Goal: Transaction & Acquisition: Purchase product/service

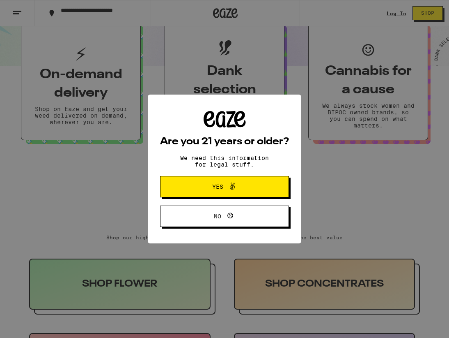
click at [216, 184] on span "Yes" at bounding box center [224, 186] width 62 height 11
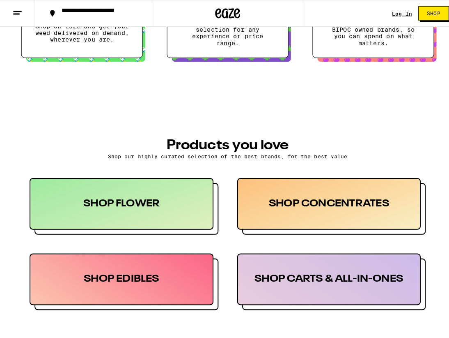
scroll to position [370, 0]
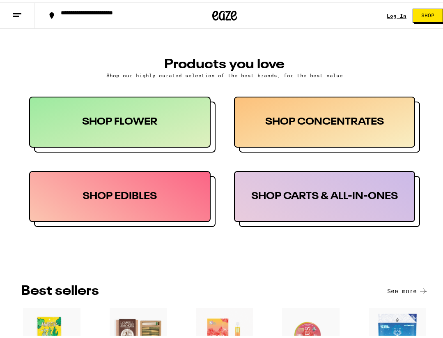
click at [69, 123] on div "SHOP FLOWER" at bounding box center [120, 119] width 182 height 51
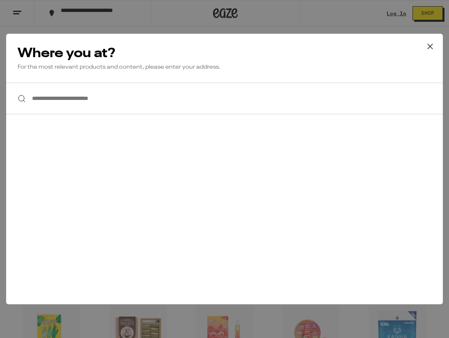
click at [78, 93] on input "**********" at bounding box center [224, 99] width 437 height 32
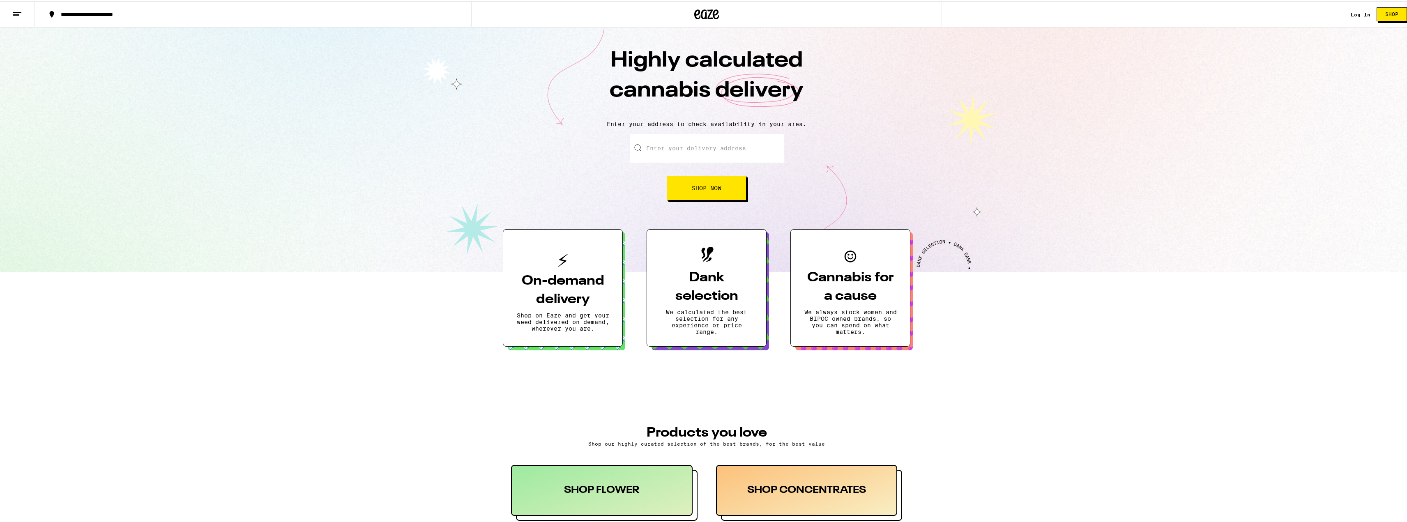
click at [117, 203] on div "Highly calculated cannabis delivery Enter your address to check availability in…" at bounding box center [706, 148] width 1413 height 245
click at [443, 151] on input "Enter your delivery address" at bounding box center [707, 147] width 154 height 29
click at [443, 190] on span "Shop Now" at bounding box center [707, 187] width 30 height 6
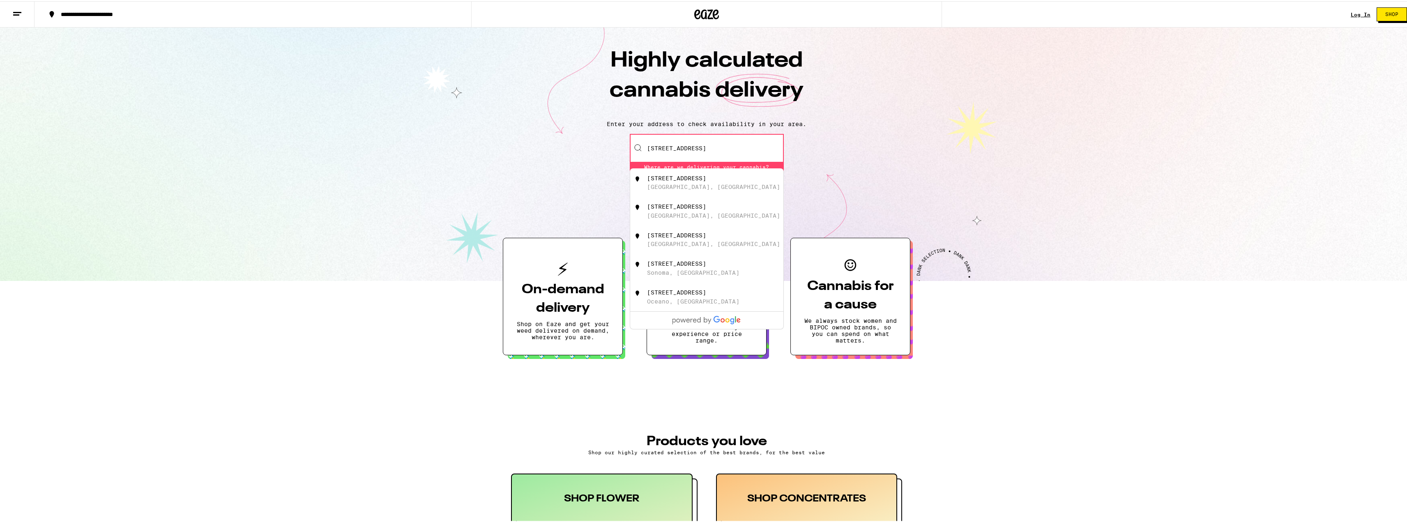
click at [443, 153] on div "Enter your delivery address [STREET_ADDRESS][GEOGRAPHIC_DATA][STREET_ADDRESS][G…" at bounding box center [706, 170] width 1397 height 75
click at [443, 139] on input "[STREET_ADDRESS]" at bounding box center [707, 147] width 154 height 29
click at [443, 176] on div "[STREET_ADDRESS]" at bounding box center [720, 182] width 147 height 16
type input "[STREET_ADDRESS]"
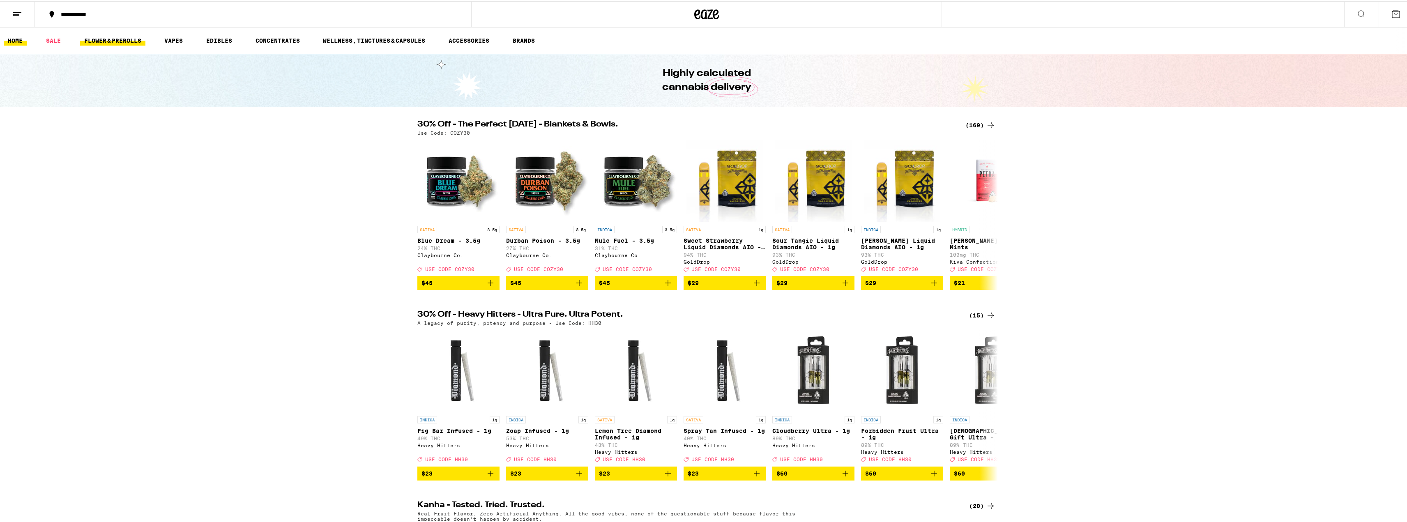
click at [120, 35] on link "FLOWER & PREROLLS" at bounding box center [112, 40] width 65 height 10
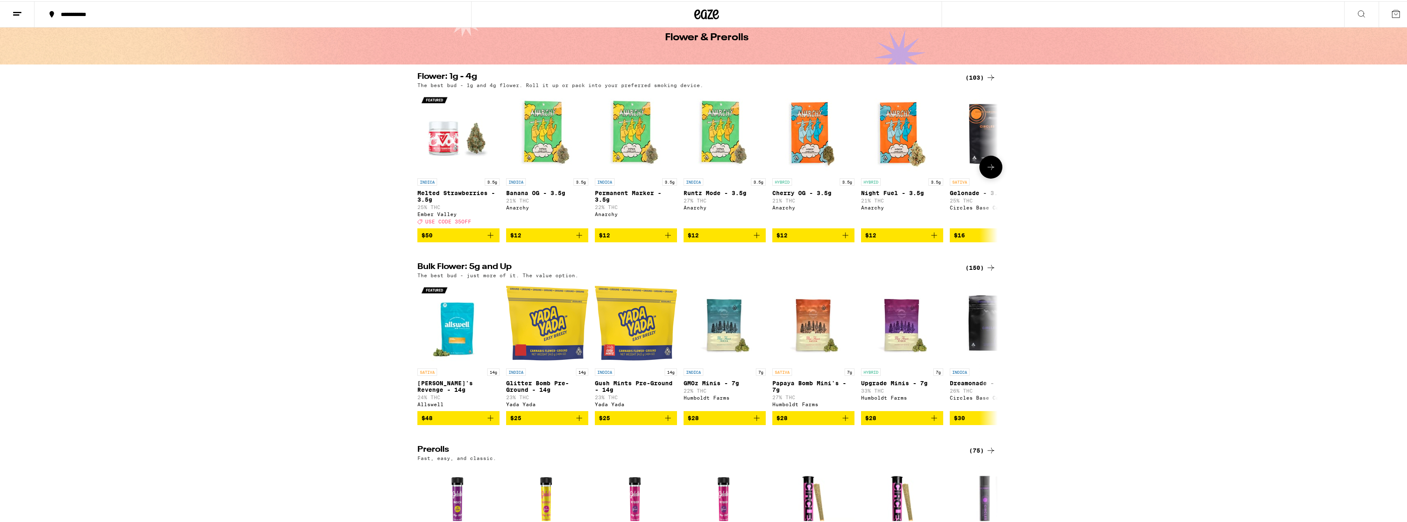
scroll to position [41, 0]
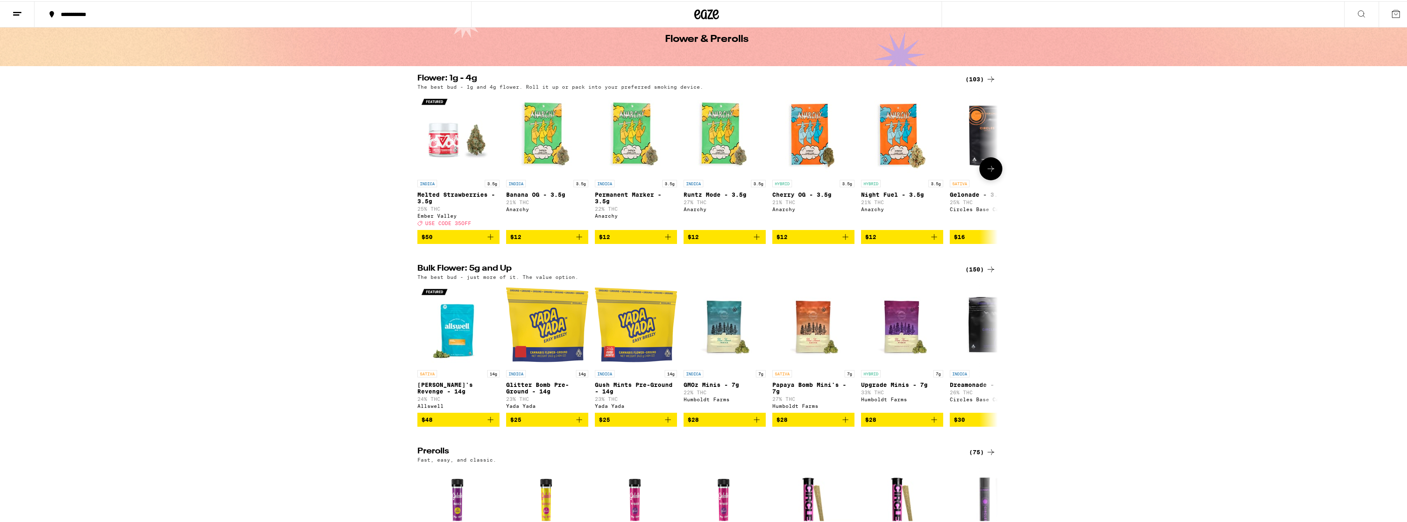
click at [443, 173] on icon at bounding box center [991, 168] width 10 height 10
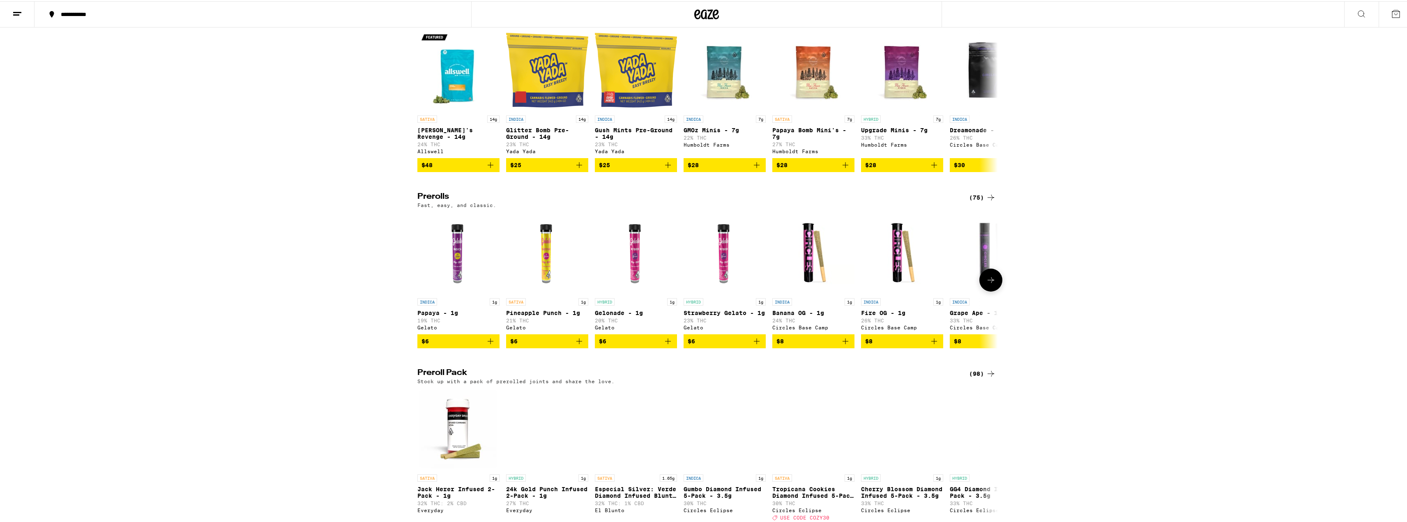
scroll to position [246, 0]
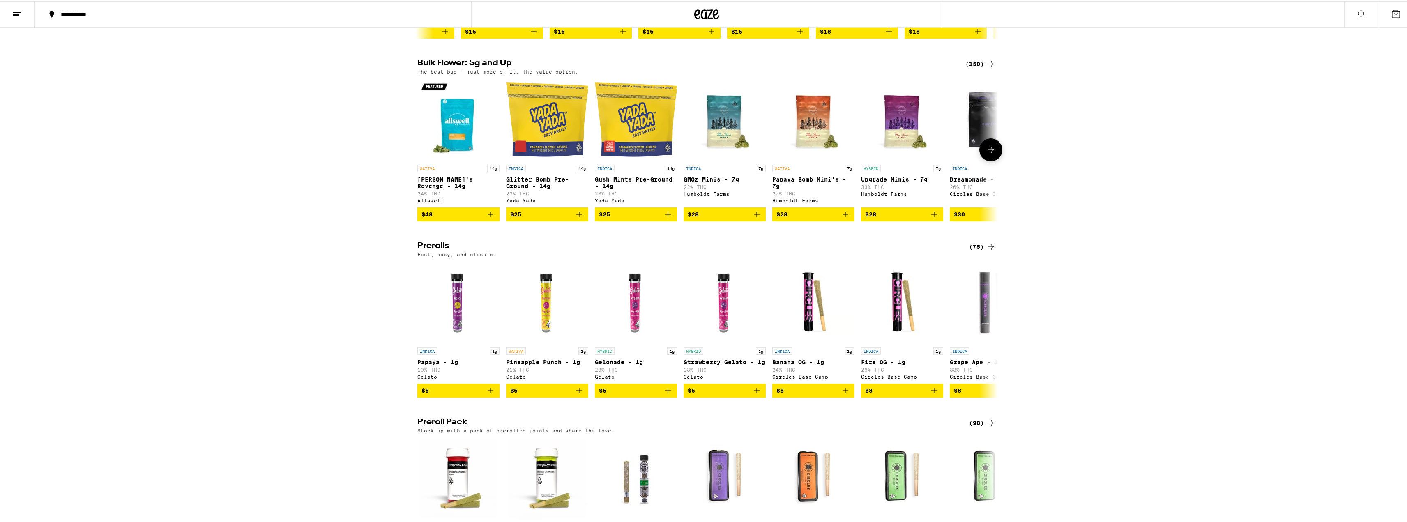
click at [443, 160] on button at bounding box center [990, 148] width 23 height 23
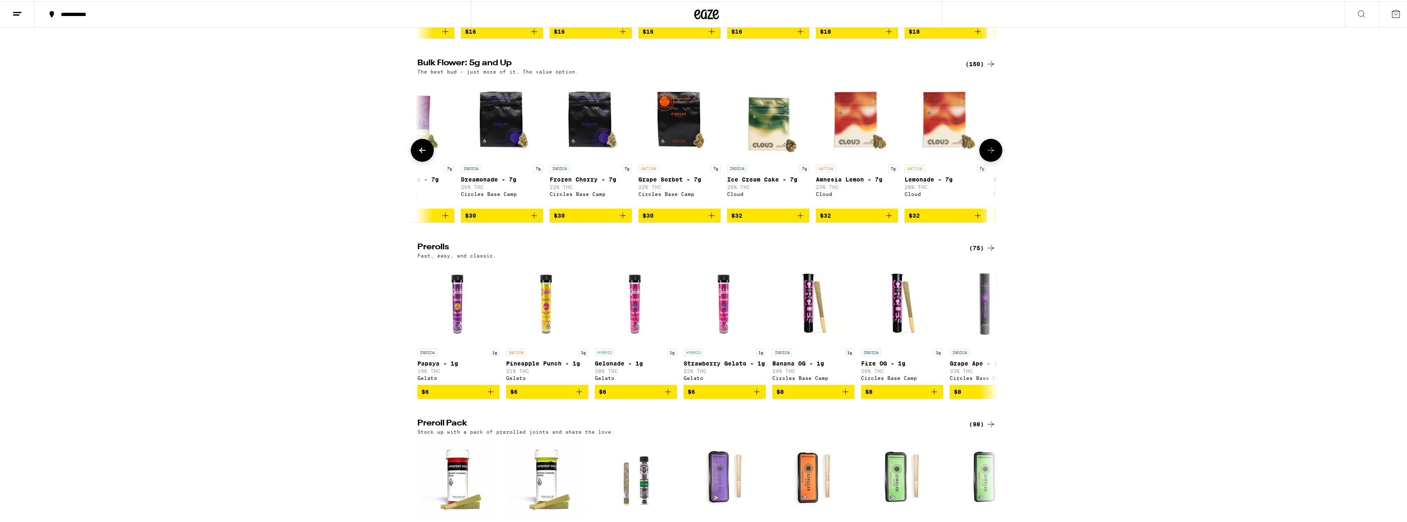
click at [443, 160] on button at bounding box center [990, 149] width 23 height 23
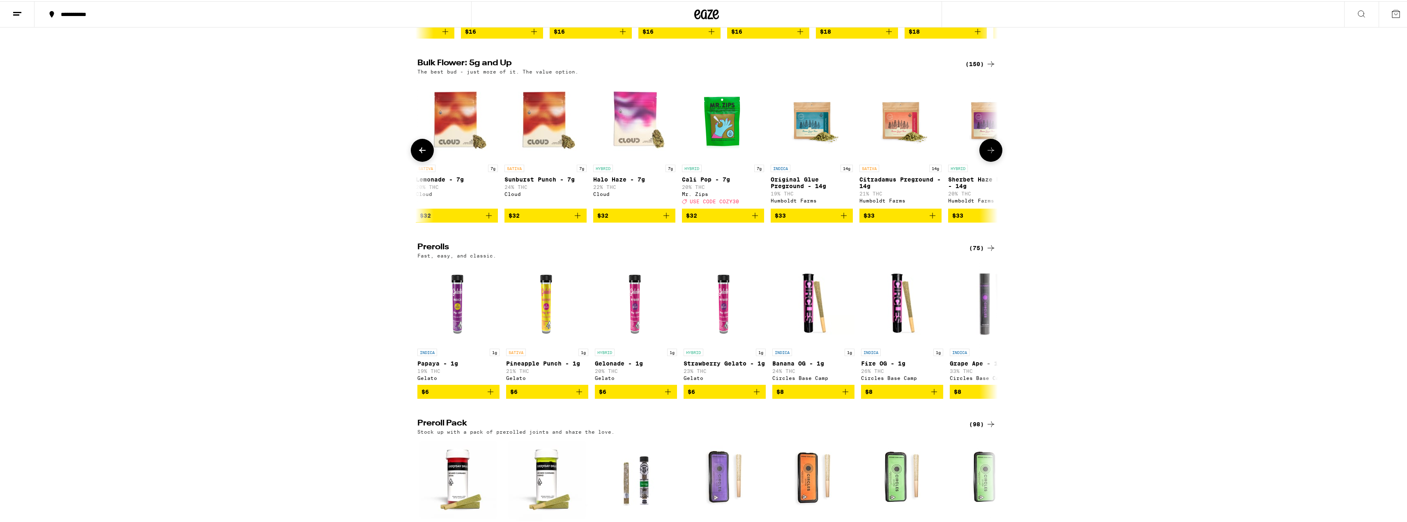
click at [443, 160] on button at bounding box center [990, 149] width 23 height 23
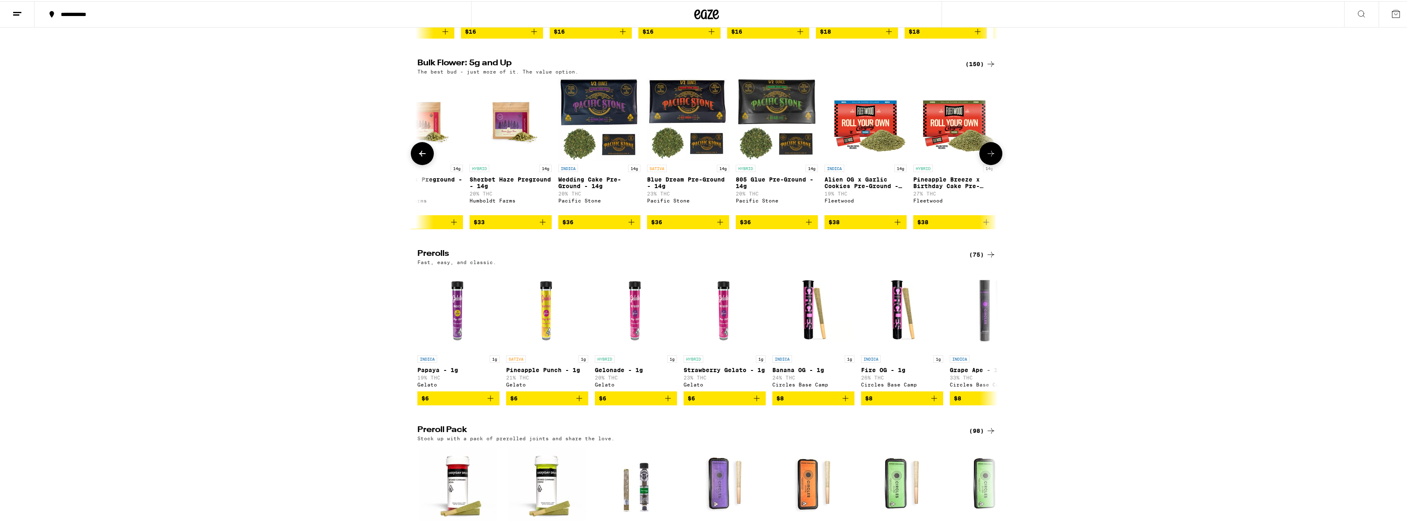
scroll to position [0, 1466]
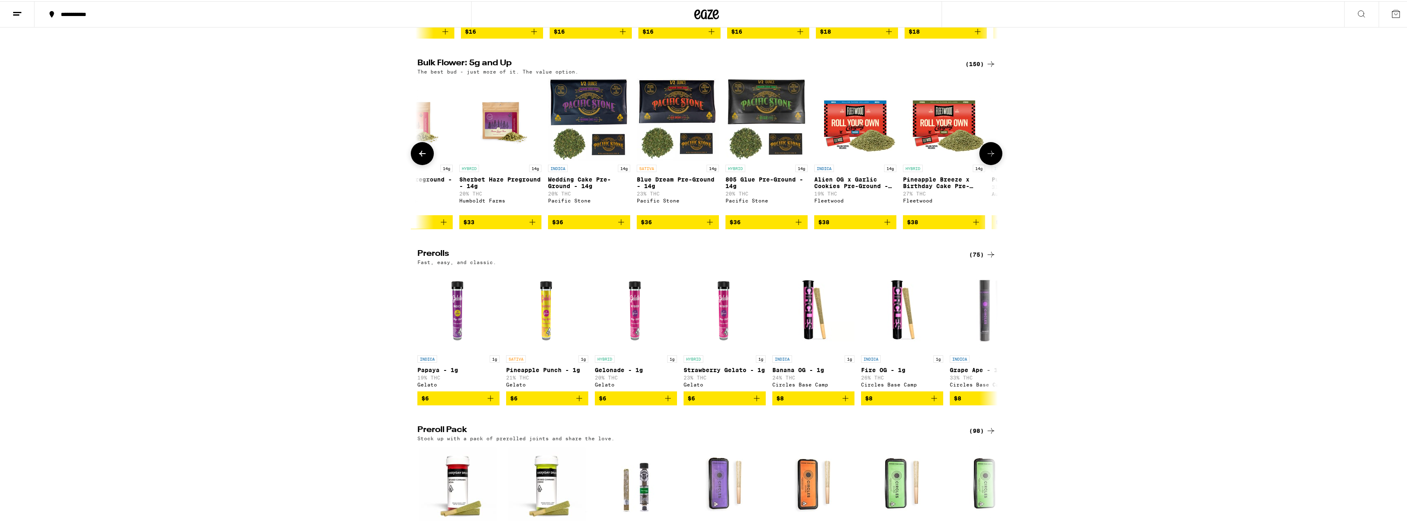
click at [443, 160] on button at bounding box center [990, 152] width 23 height 23
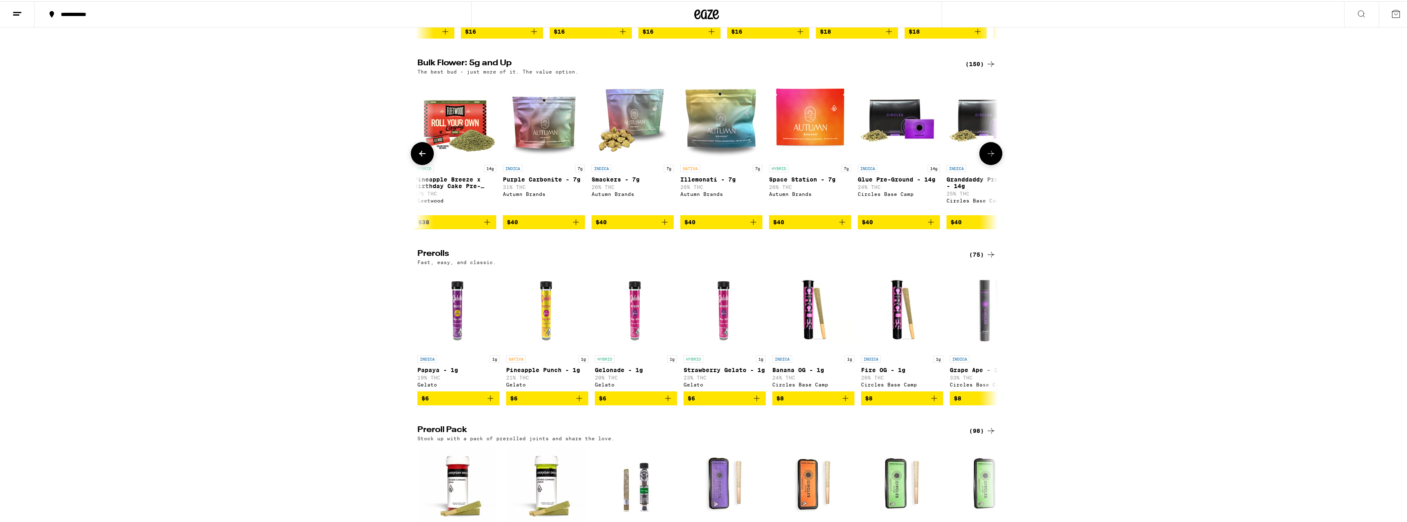
click at [443, 160] on button at bounding box center [990, 152] width 23 height 23
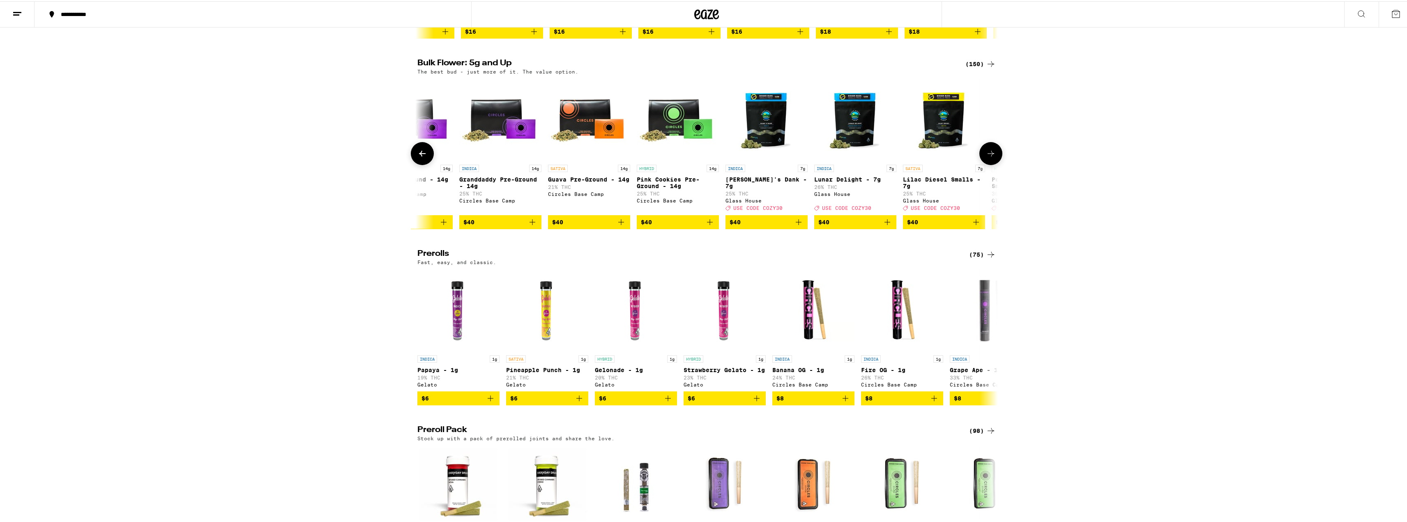
scroll to position [0, 2444]
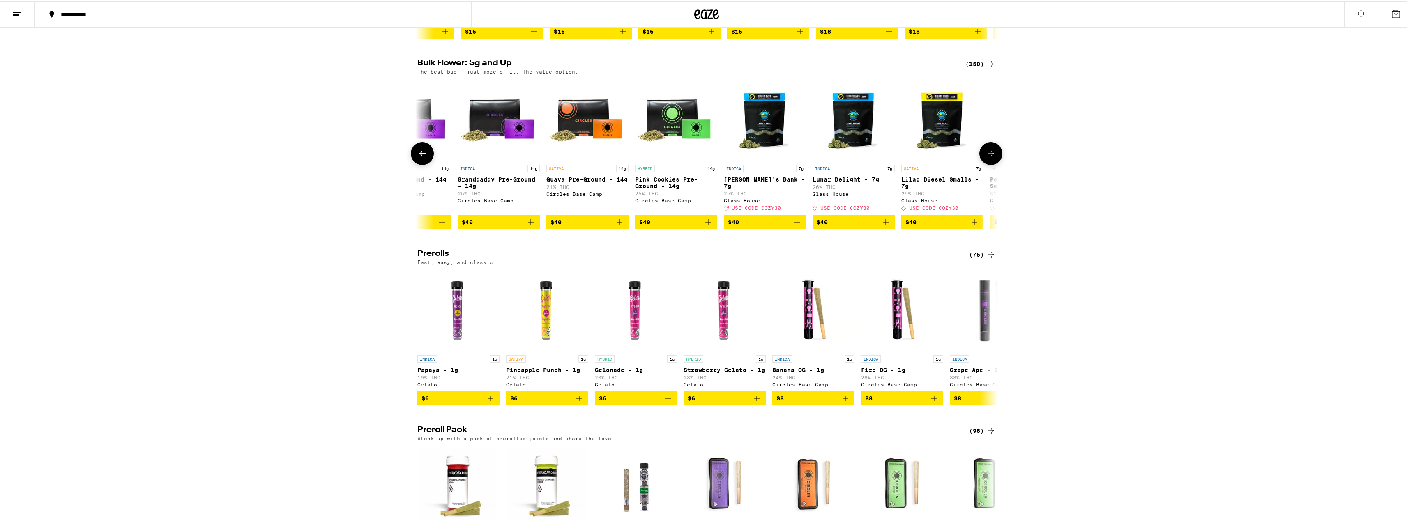
click at [443, 226] on span "$40" at bounding box center [499, 221] width 74 height 10
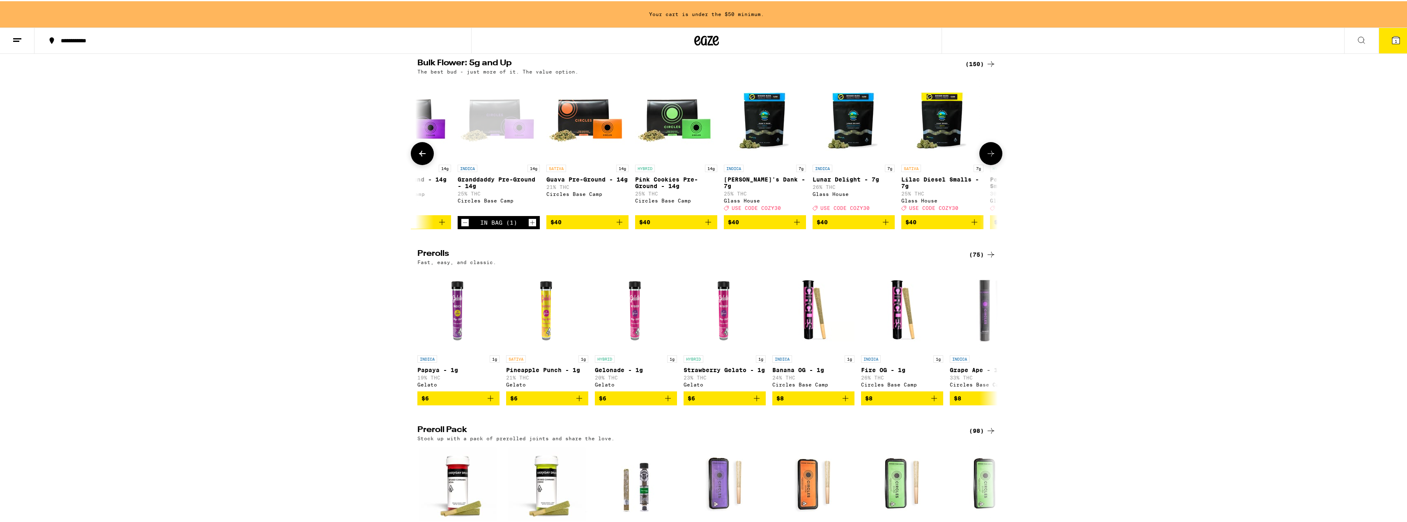
scroll to position [0, 0]
click at [443, 226] on icon "Increment" at bounding box center [532, 221] width 7 height 10
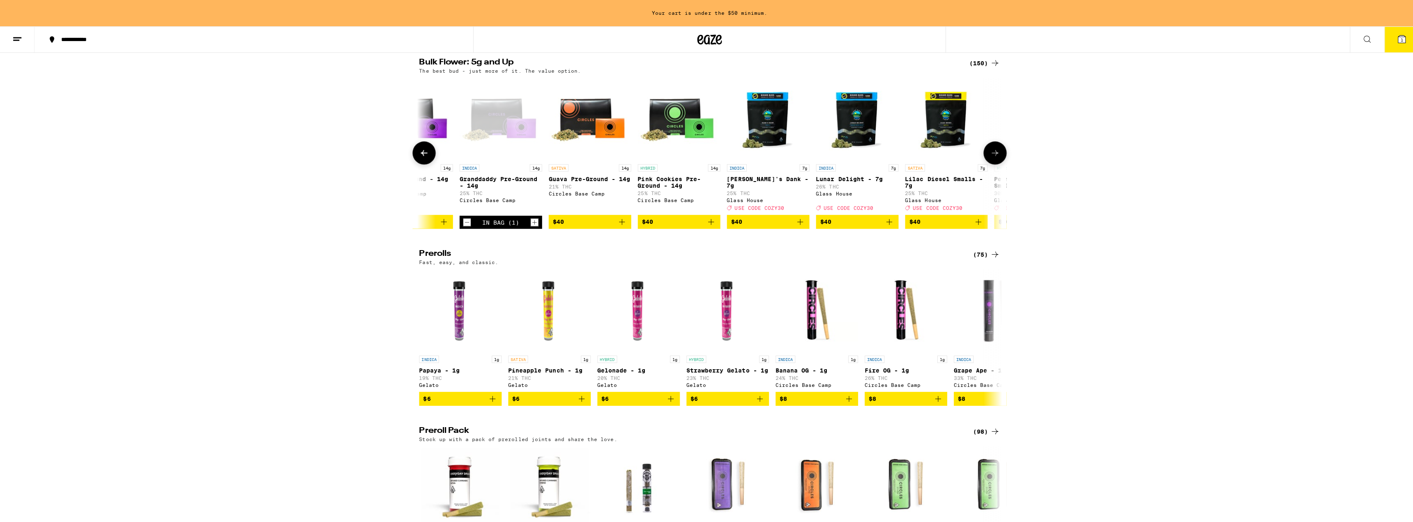
scroll to position [246, 0]
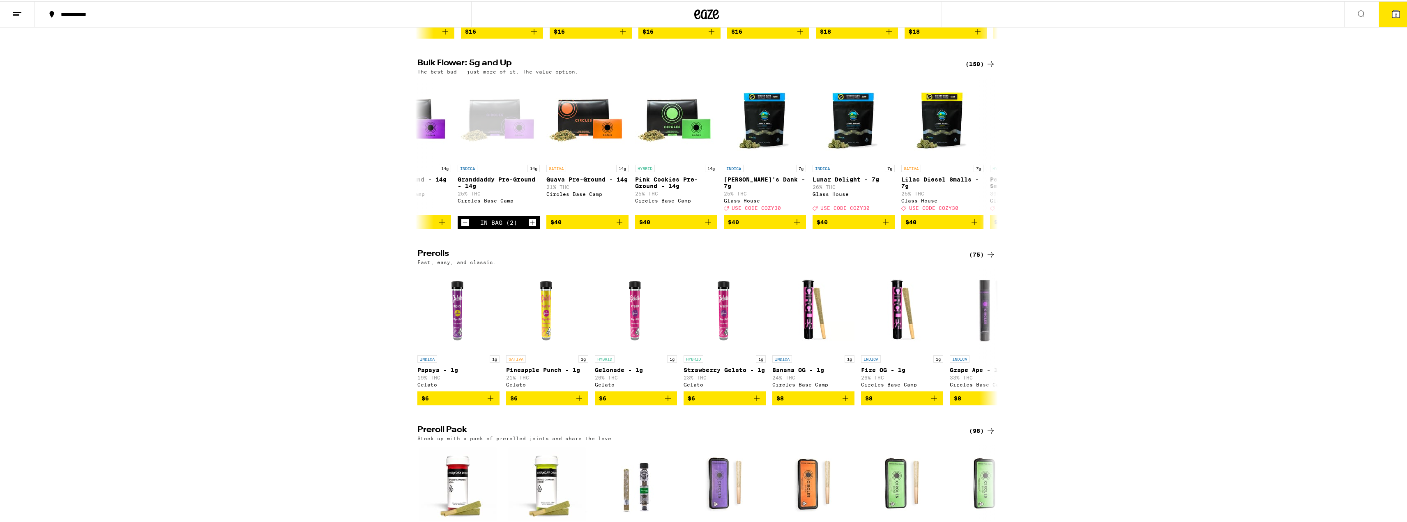
click at [443, 22] on button "2" at bounding box center [1396, 12] width 35 height 25
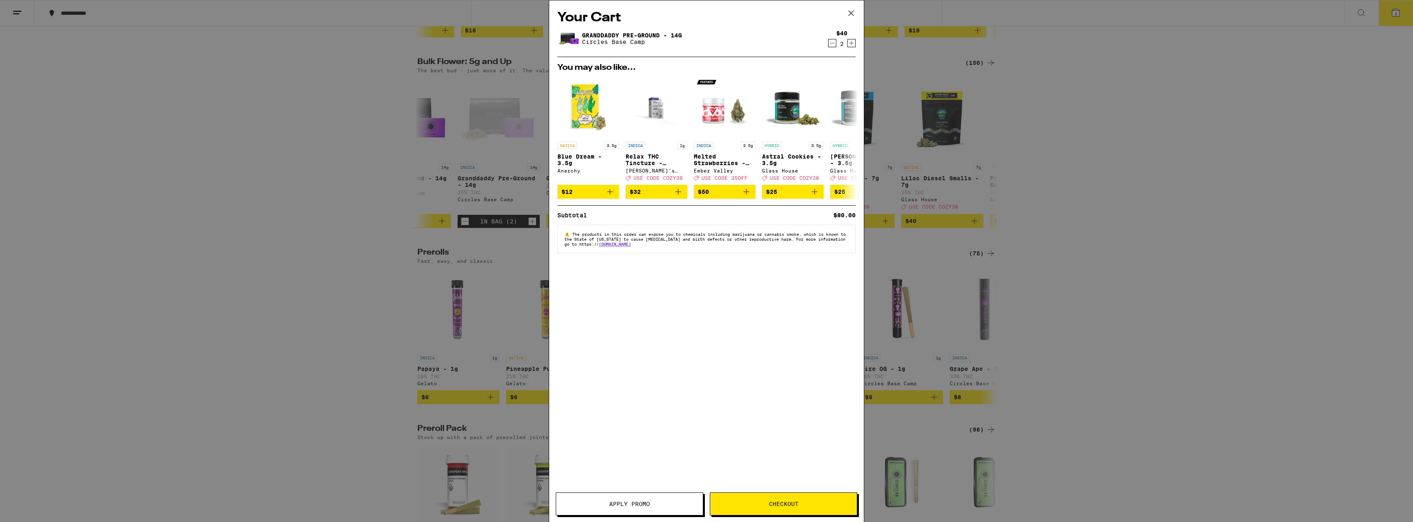
click at [443, 337] on span "Checkout" at bounding box center [784, 504] width 30 height 6
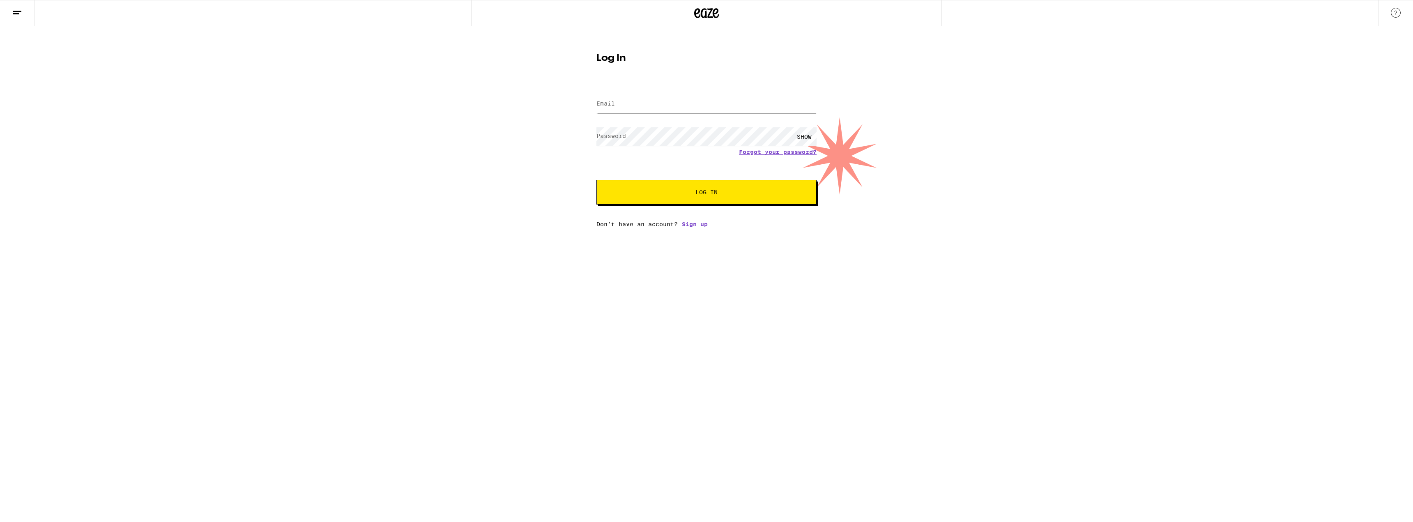
click at [443, 228] on html "Log In Email Email Password Password SHOW Forgot your password? Log In Don't ha…" at bounding box center [706, 114] width 1413 height 228
drag, startPoint x: 246, startPoint y: 213, endPoint x: 253, endPoint y: 166, distance: 47.3
click at [246, 213] on div "Log In Email Email Password Password SHOW Forgot your password? Log In Don't ha…" at bounding box center [706, 126] width 1413 height 201
